Goal: Information Seeking & Learning: Learn about a topic

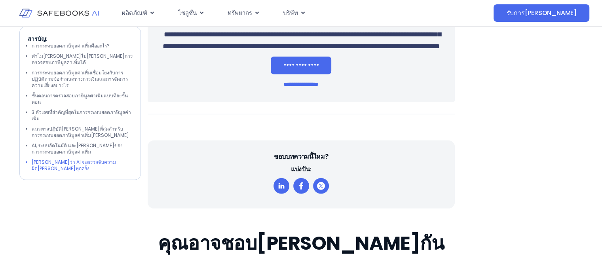
scroll to position [2413, 0]
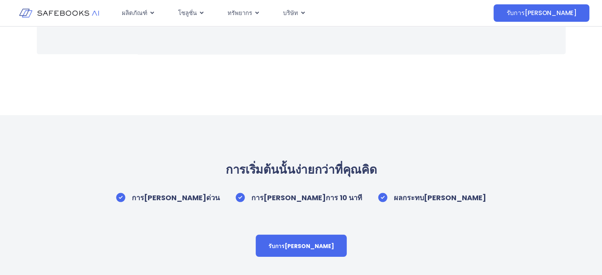
scroll to position [0, 0]
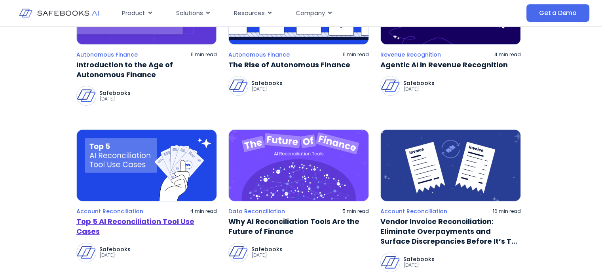
scroll to position [290, 0]
